Goal: Task Accomplishment & Management: Complete application form

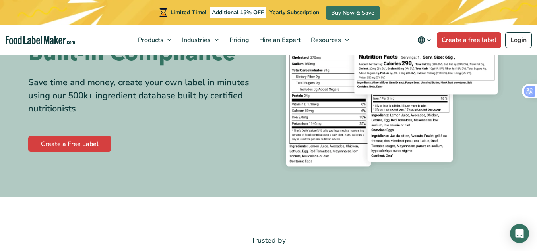
scroll to position [119, 0]
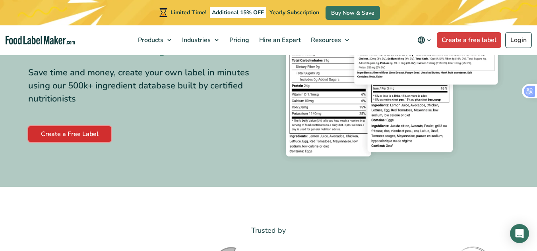
click at [62, 132] on link "Create a Free Label" at bounding box center [69, 134] width 83 height 16
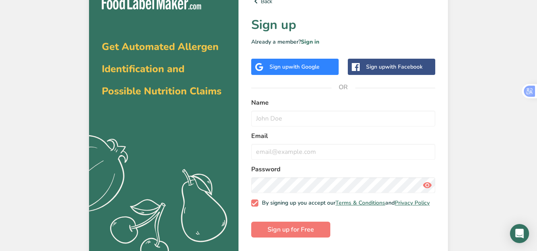
scroll to position [18, 0]
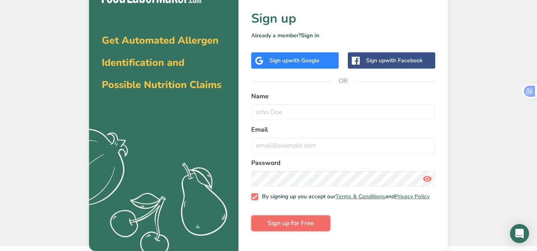
click at [292, 225] on span "Sign up for Free" at bounding box center [290, 224] width 46 height 10
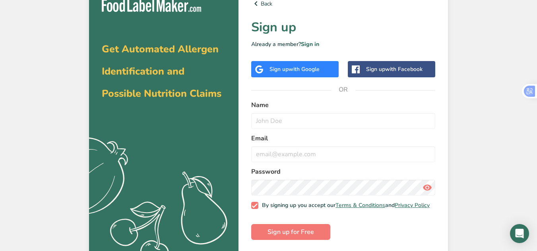
scroll to position [18, 0]
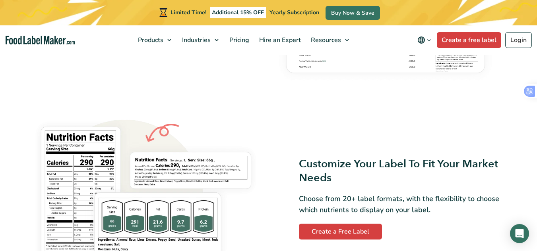
scroll to position [635, 0]
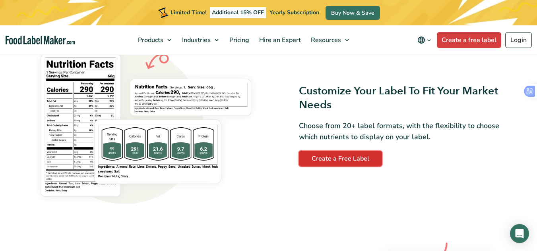
click at [370, 162] on link "Create a Free Label" at bounding box center [340, 159] width 83 height 16
